Goal: Task Accomplishment & Management: Use online tool/utility

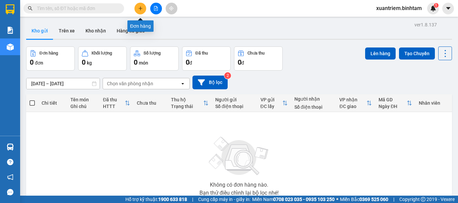
click at [141, 8] on icon "plus" at bounding box center [140, 8] width 5 height 5
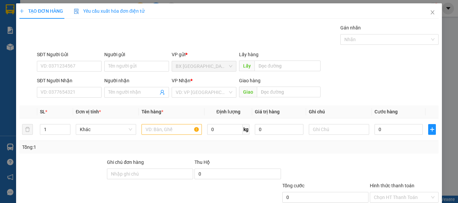
click at [72, 61] on div "SĐT Người Gửi" at bounding box center [69, 56] width 65 height 10
click at [72, 68] on input "SĐT Người Gửi" at bounding box center [69, 66] width 65 height 11
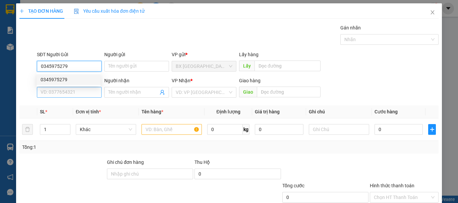
type input "0345975279"
click at [78, 92] on input "SĐT Người Nhận" at bounding box center [69, 92] width 65 height 11
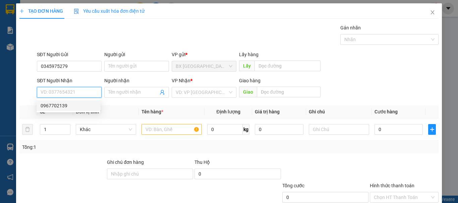
click at [78, 106] on div "0967702139" at bounding box center [69, 105] width 56 height 7
type input "0967702139"
type input "70.000"
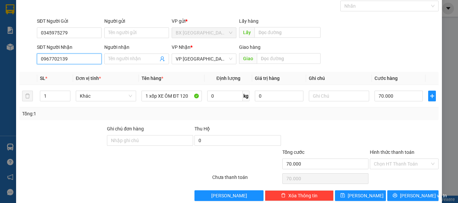
scroll to position [45, 0]
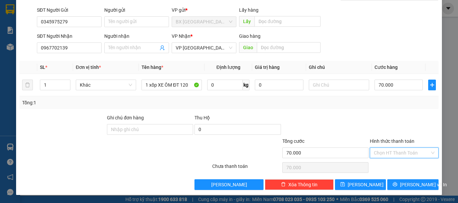
click at [385, 151] on input "Hình thức thanh toán" at bounding box center [402, 153] width 56 height 10
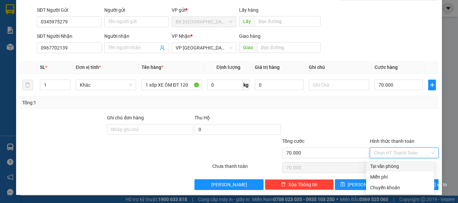
click at [385, 170] on div "Tại văn phòng" at bounding box center [400, 166] width 68 height 11
type input "0"
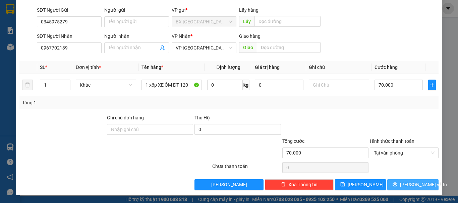
click at [406, 186] on span "[PERSON_NAME] và In" at bounding box center [423, 184] width 47 height 7
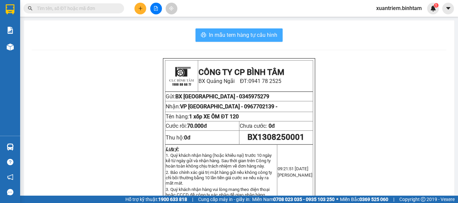
click at [264, 37] on span "In mẫu tem hàng tự cấu hình" at bounding box center [243, 35] width 68 height 8
